Goal: Find specific page/section: Find specific page/section

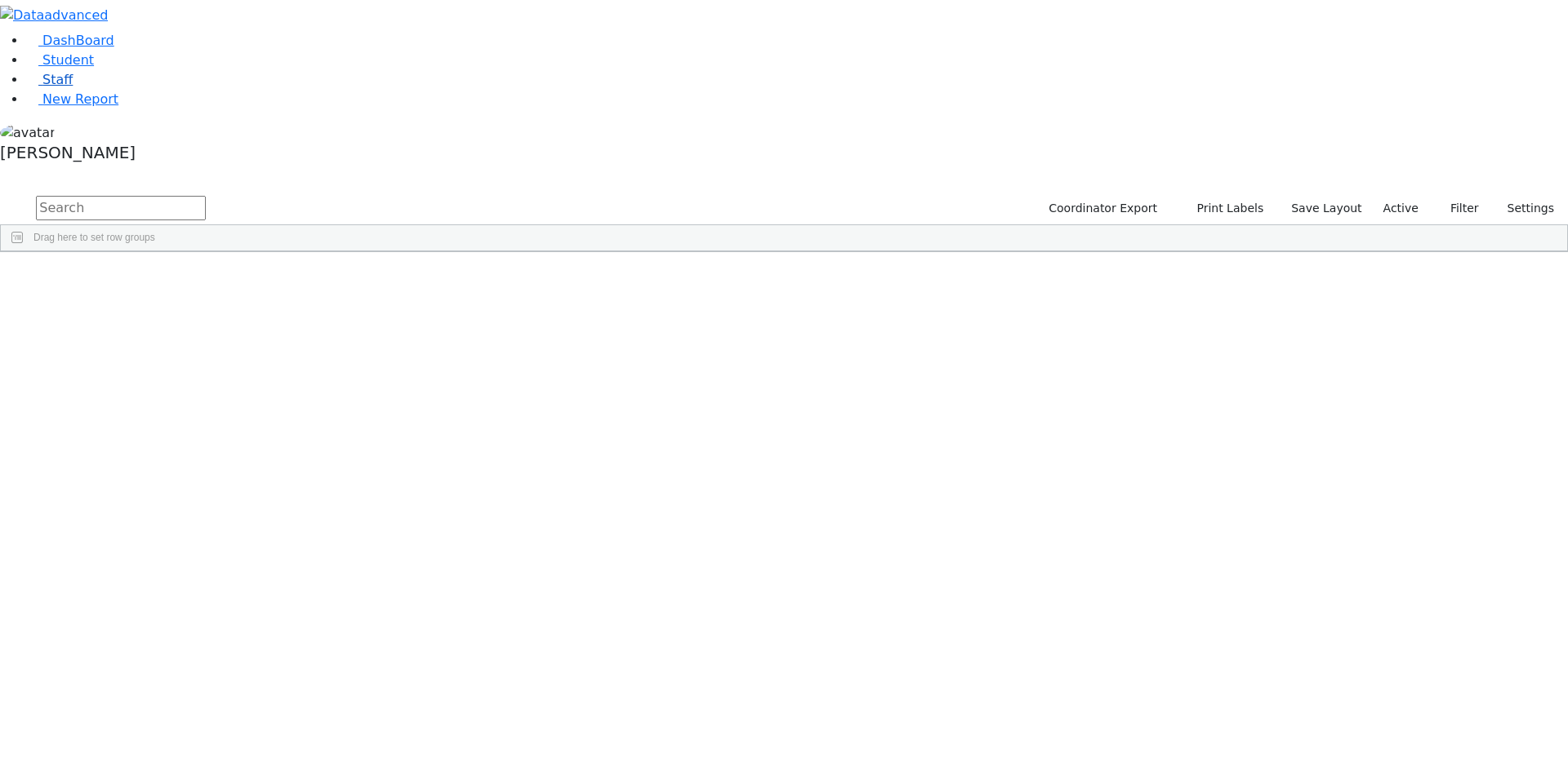
click at [65, 87] on link "Staff" at bounding box center [49, 80] width 47 height 16
click at [92, 315] on div "11285" at bounding box center [47, 326] width 91 height 23
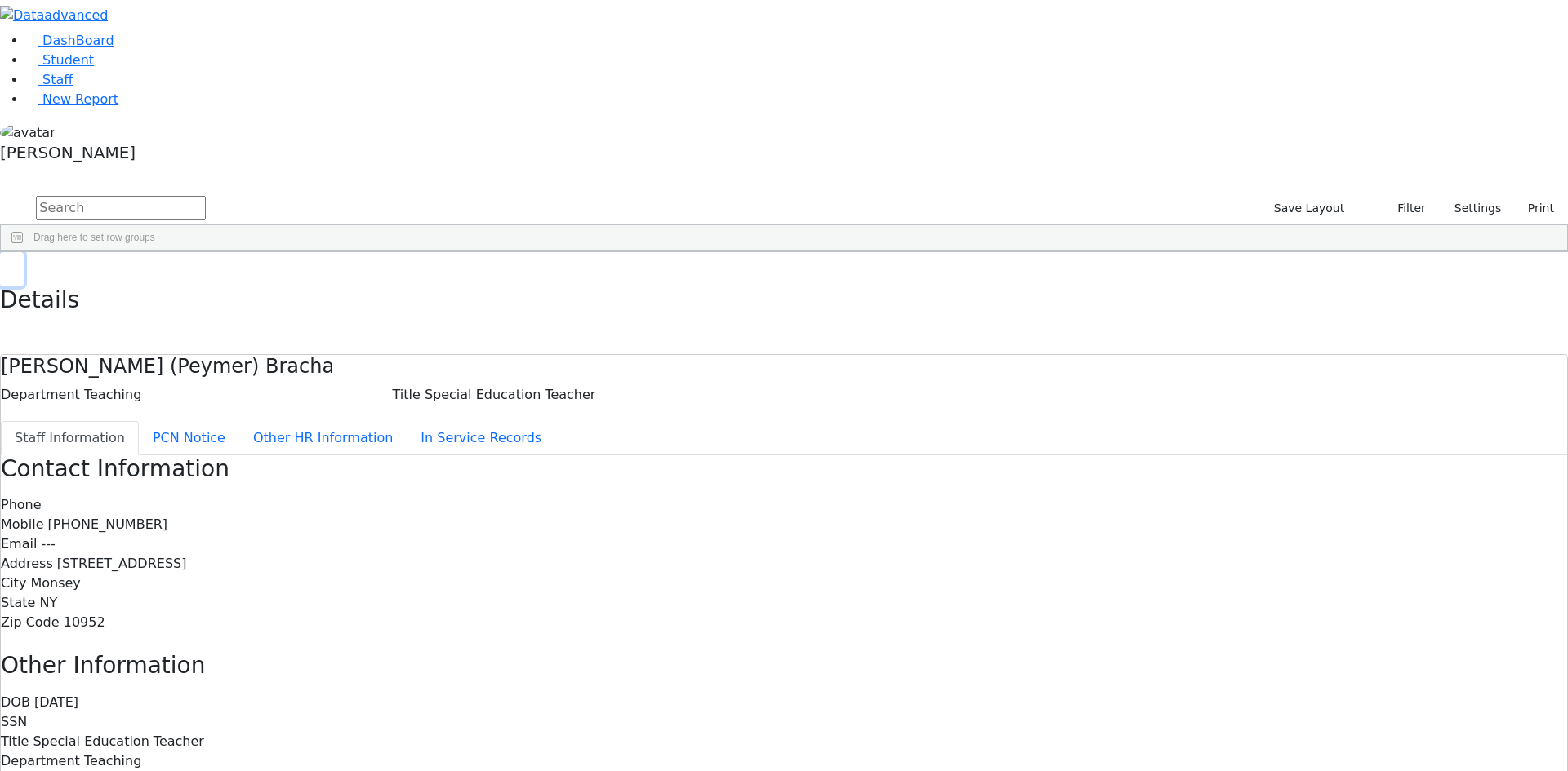
click at [16, 264] on icon "button" at bounding box center [11, 269] width 9 height 10
click at [154, 162] on h5 "[PERSON_NAME]" at bounding box center [784, 152] width 1568 height 20
click at [192, 130] on link "Sign Out" at bounding box center [230, 117] width 129 height 26
